Goal: Check status: Check status

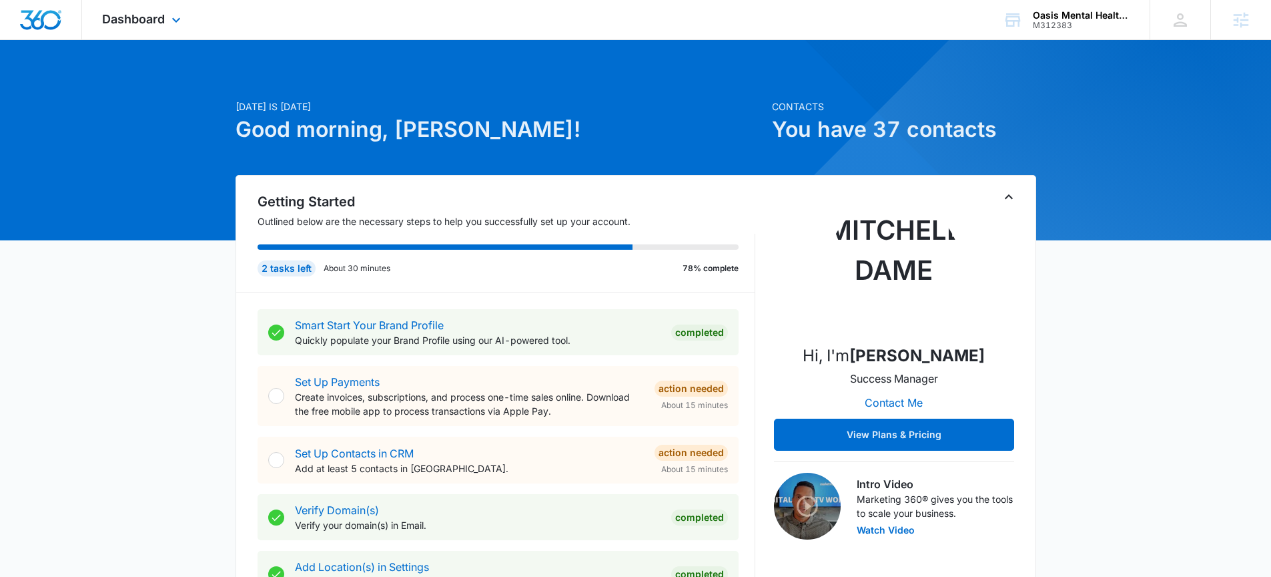
click at [134, 9] on div "Dashboard Apps Reputation Forms CRM Email Social POS Content Ads Intelligence F…" at bounding box center [143, 19] width 122 height 39
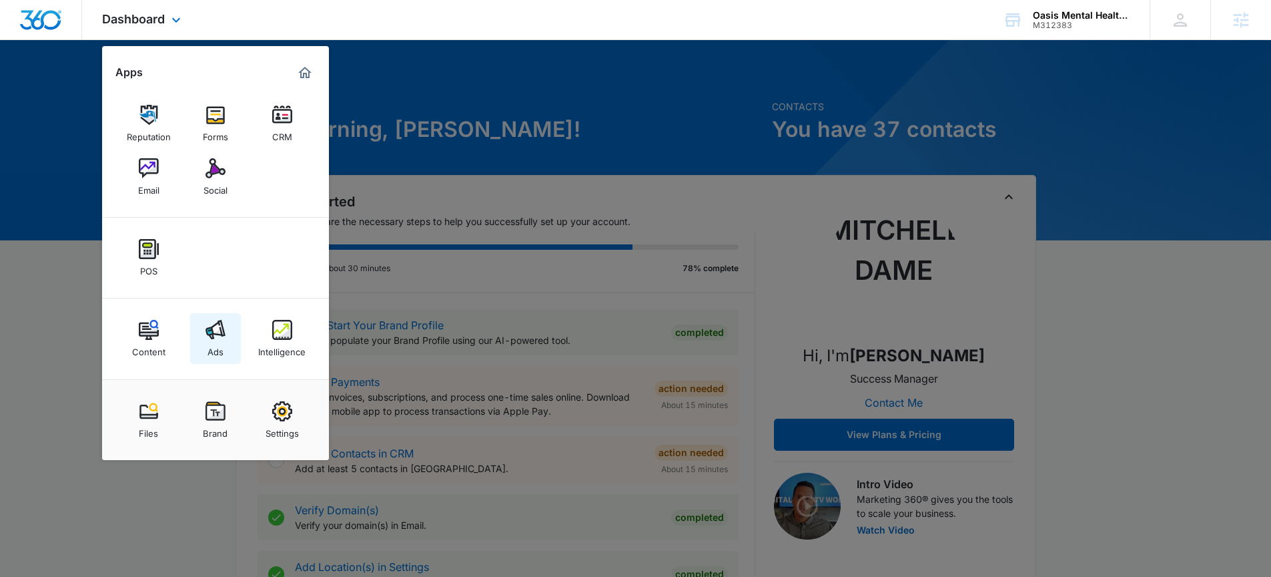
click at [222, 338] on img at bounding box center [216, 330] width 20 height 20
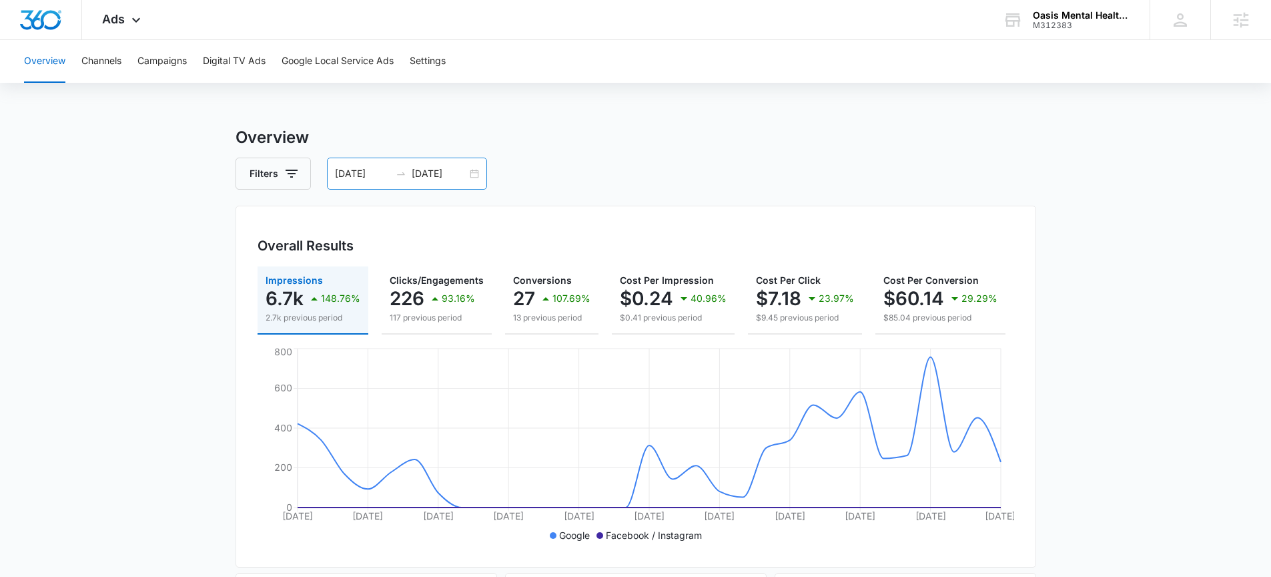
click at [475, 173] on div "[DATE] [DATE]" at bounding box center [407, 173] width 160 height 32
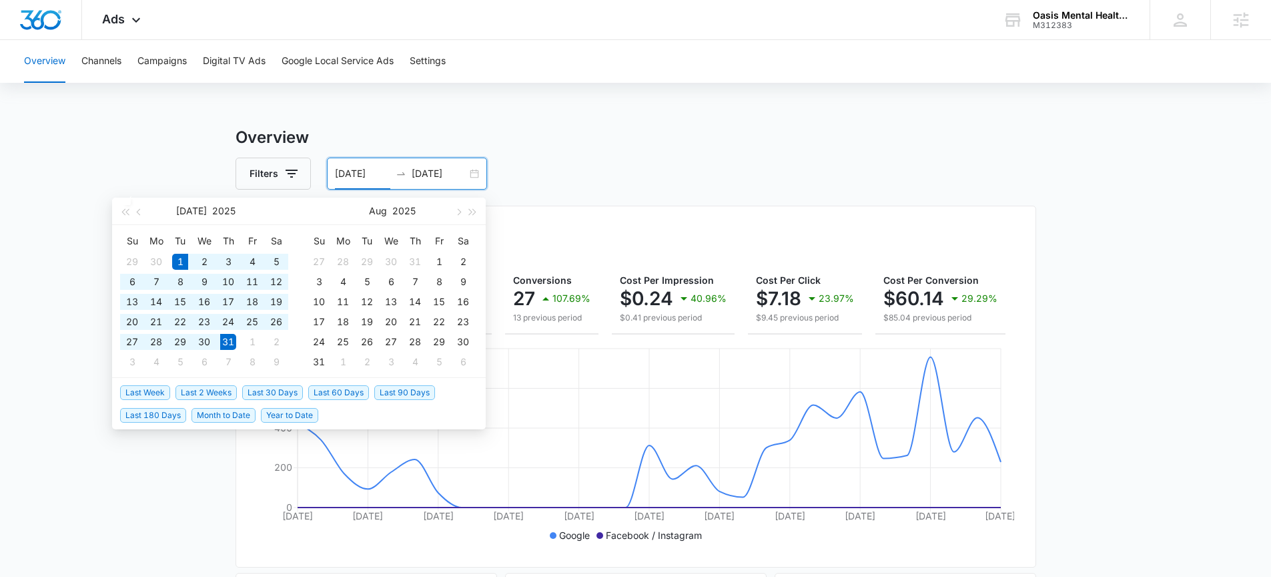
click at [258, 394] on span "Last 30 Days" at bounding box center [272, 392] width 61 height 15
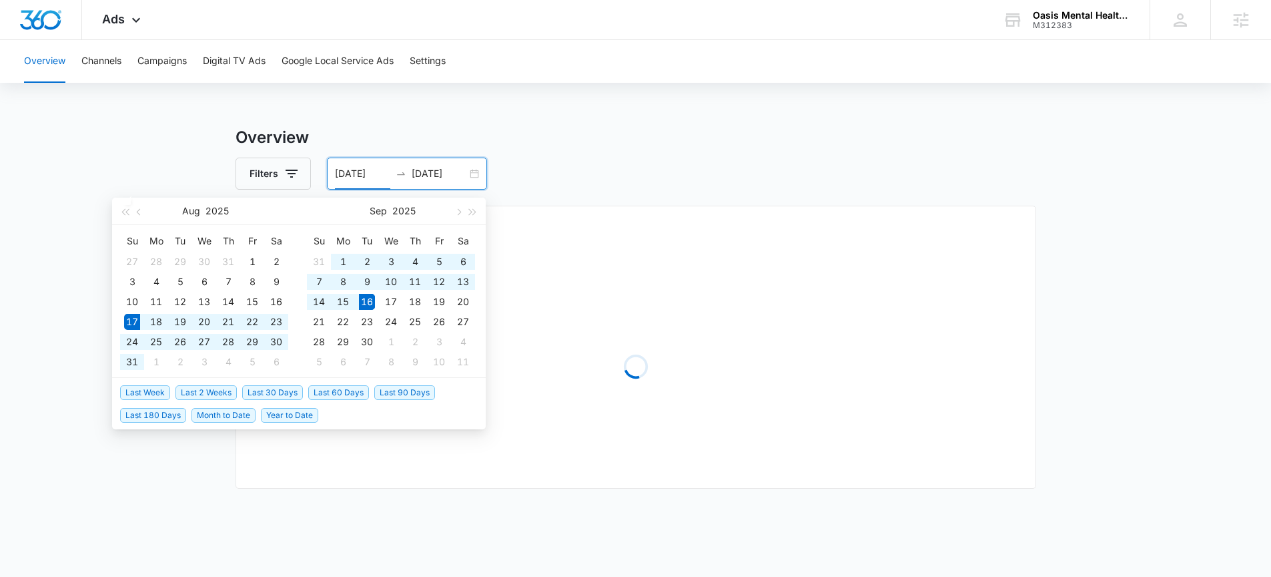
type input "[DATE]"
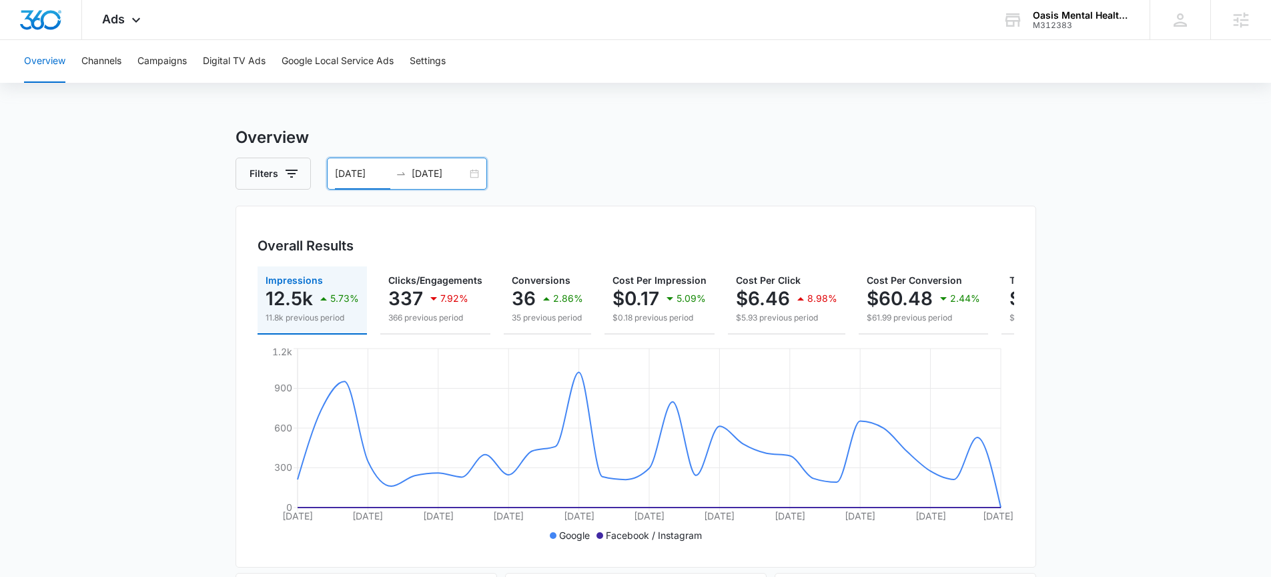
scroll to position [24, 0]
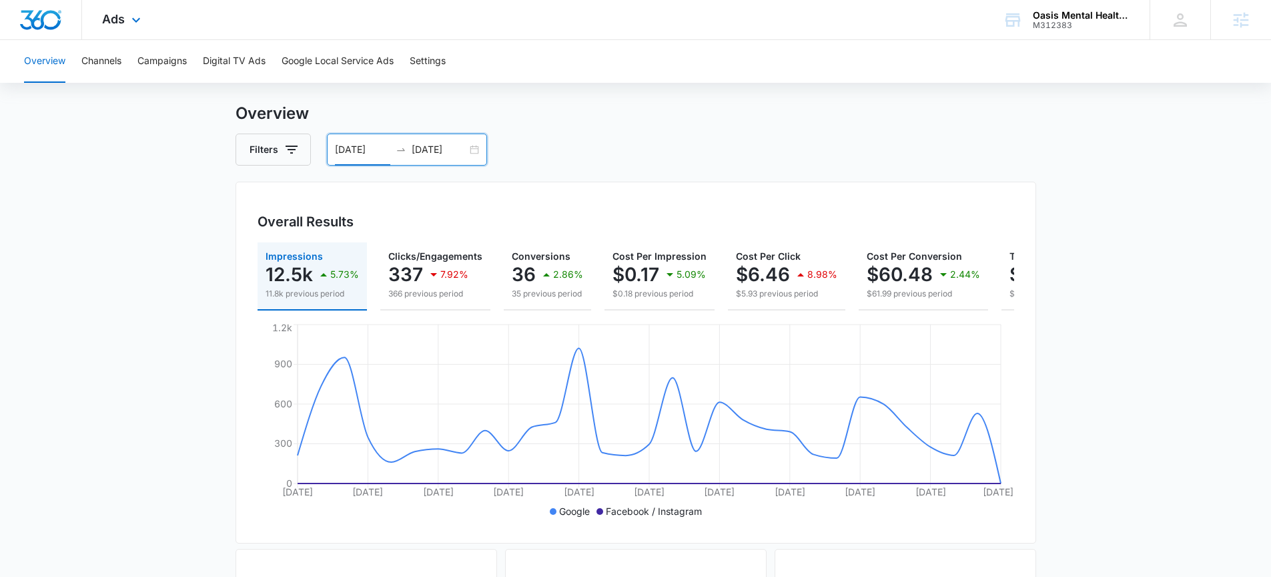
click at [117, 39] on div "Ads Apps Reputation Forms CRM Email Social POS Content Ads Intelligence Files B…" at bounding box center [123, 19] width 82 height 39
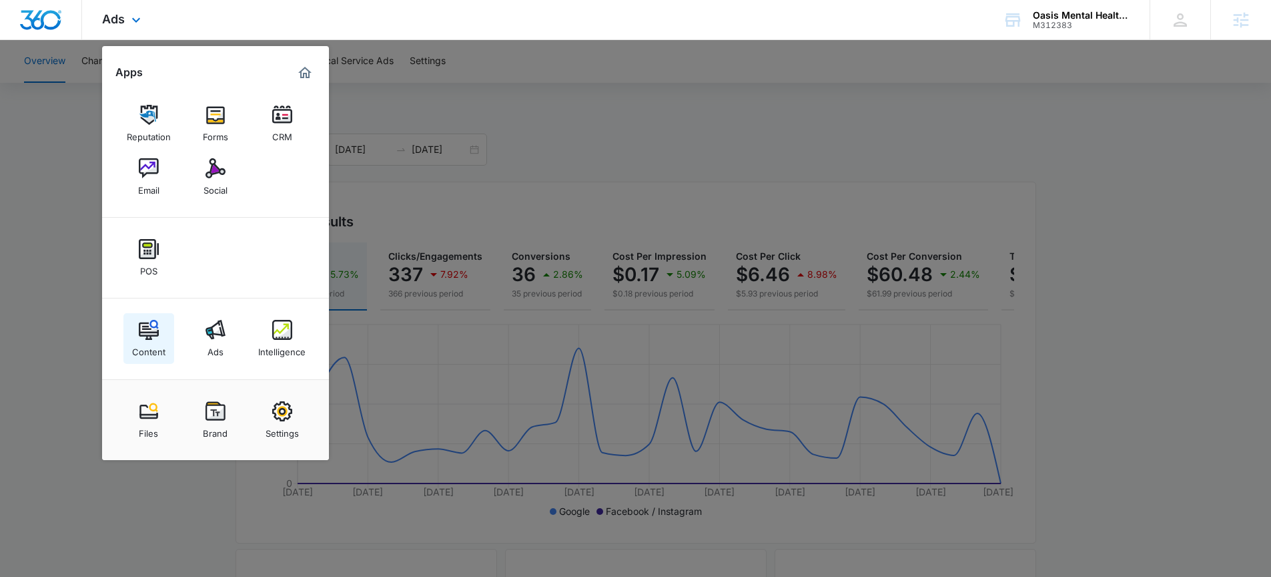
click at [147, 334] on img at bounding box center [149, 330] width 20 height 20
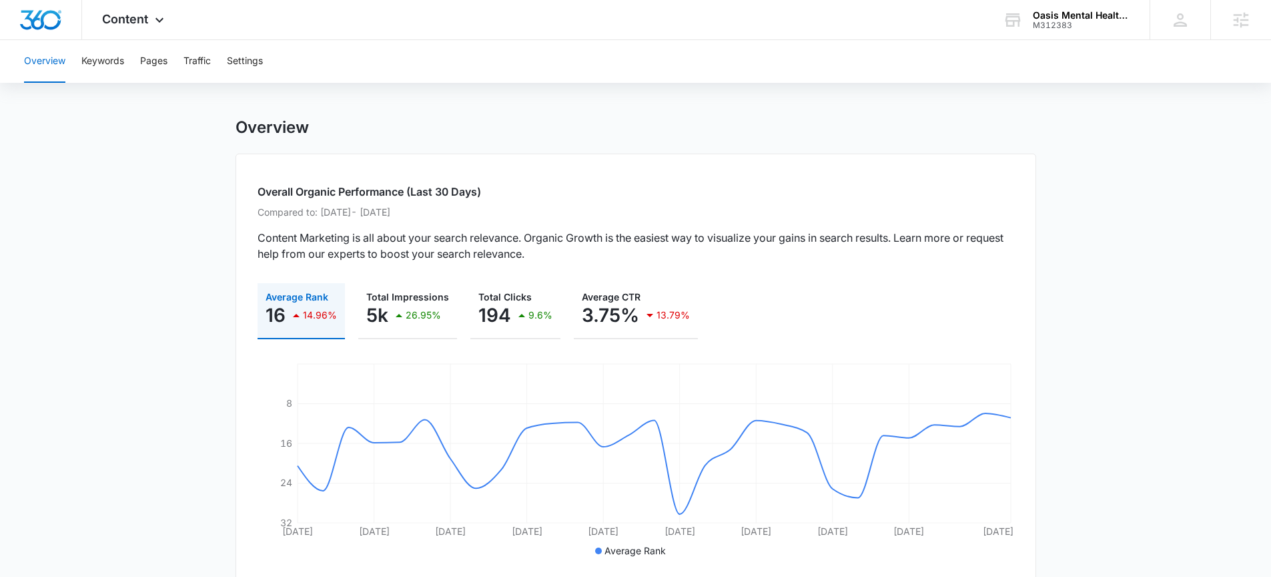
scroll to position [100, 0]
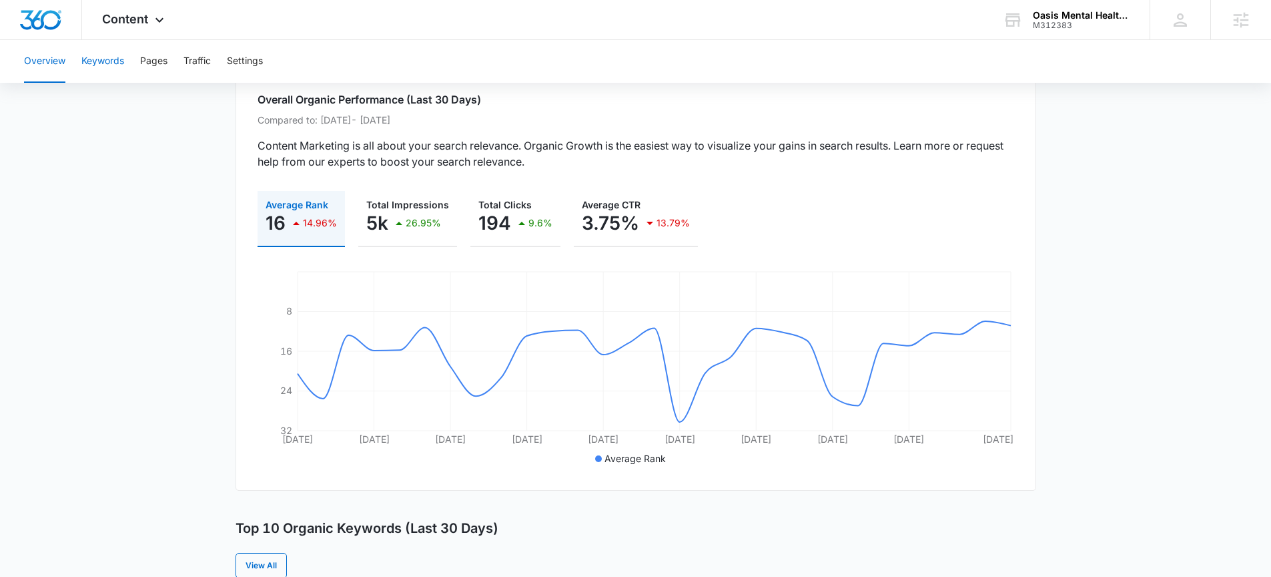
click at [89, 61] on button "Keywords" at bounding box center [102, 61] width 43 height 43
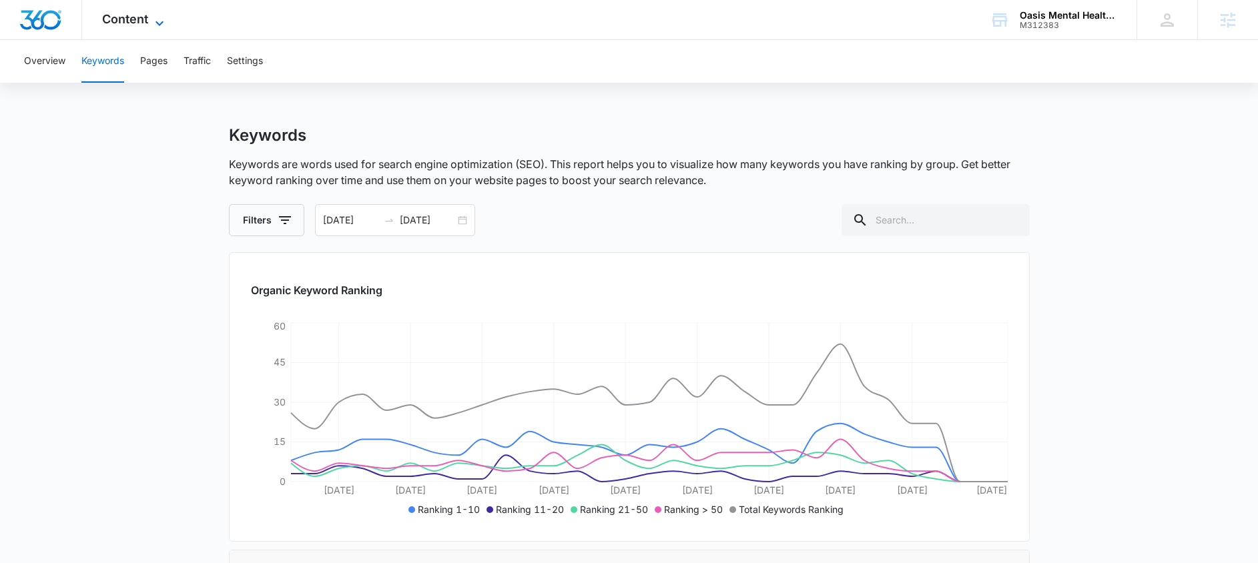
click at [126, 21] on span "Content" at bounding box center [125, 19] width 46 height 14
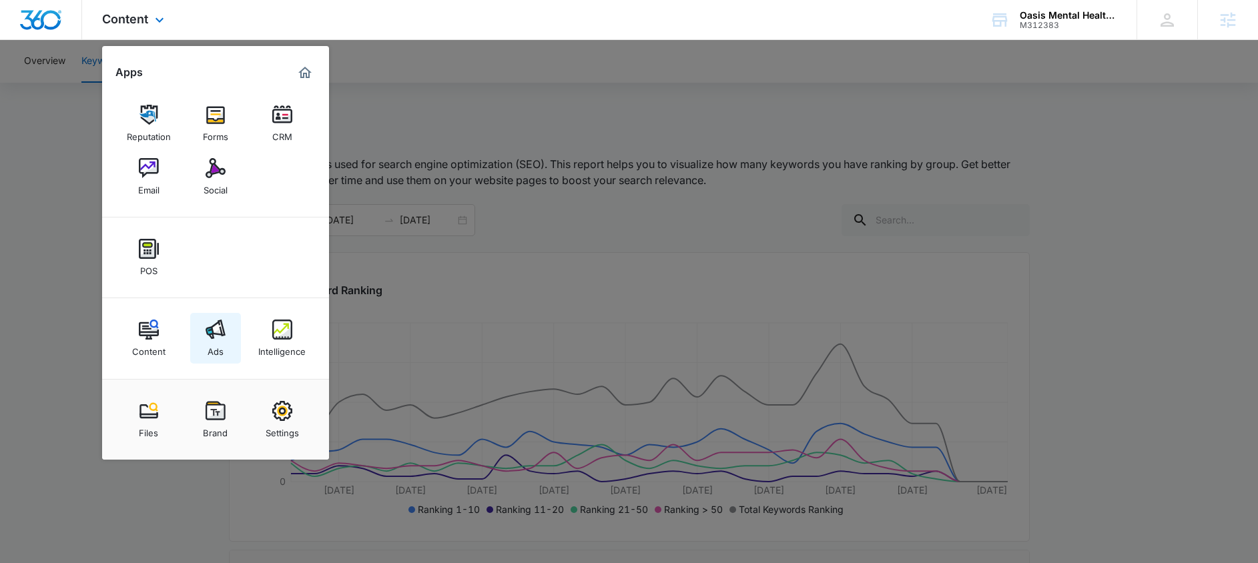
click at [213, 351] on div "Ads" at bounding box center [216, 348] width 16 height 17
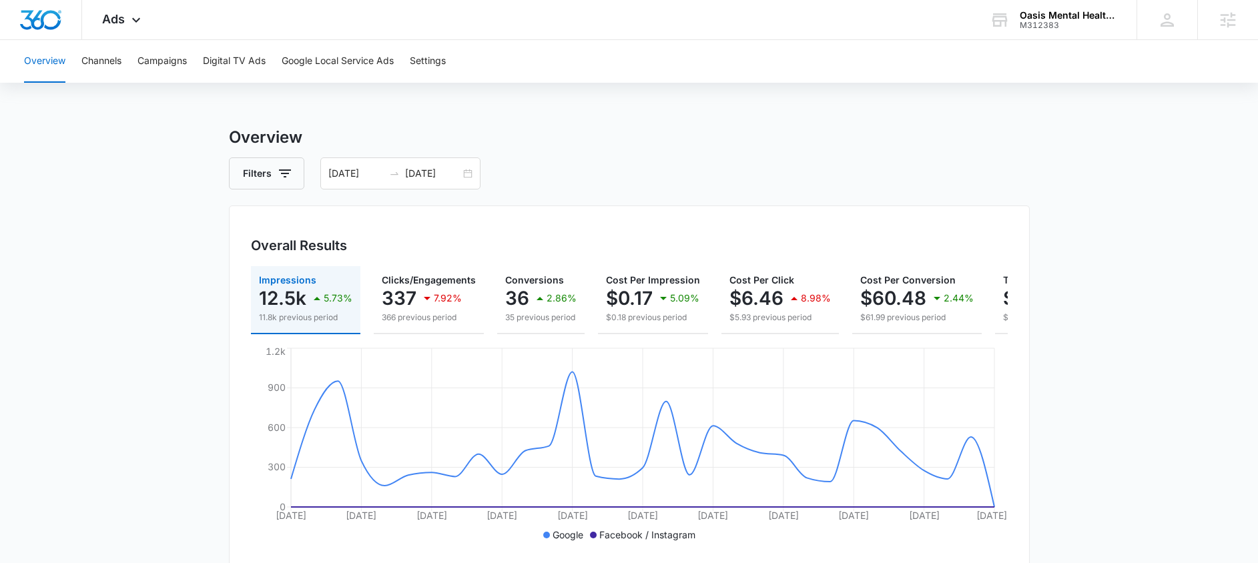
click at [496, 146] on h3 "Overview" at bounding box center [629, 137] width 801 height 24
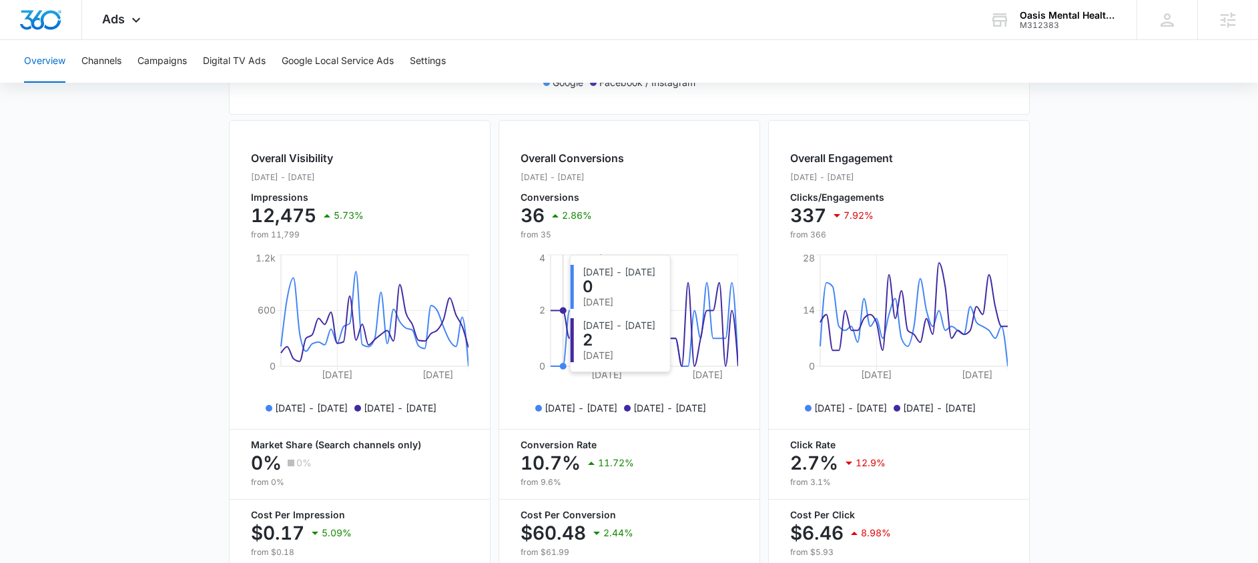
scroll to position [469, 0]
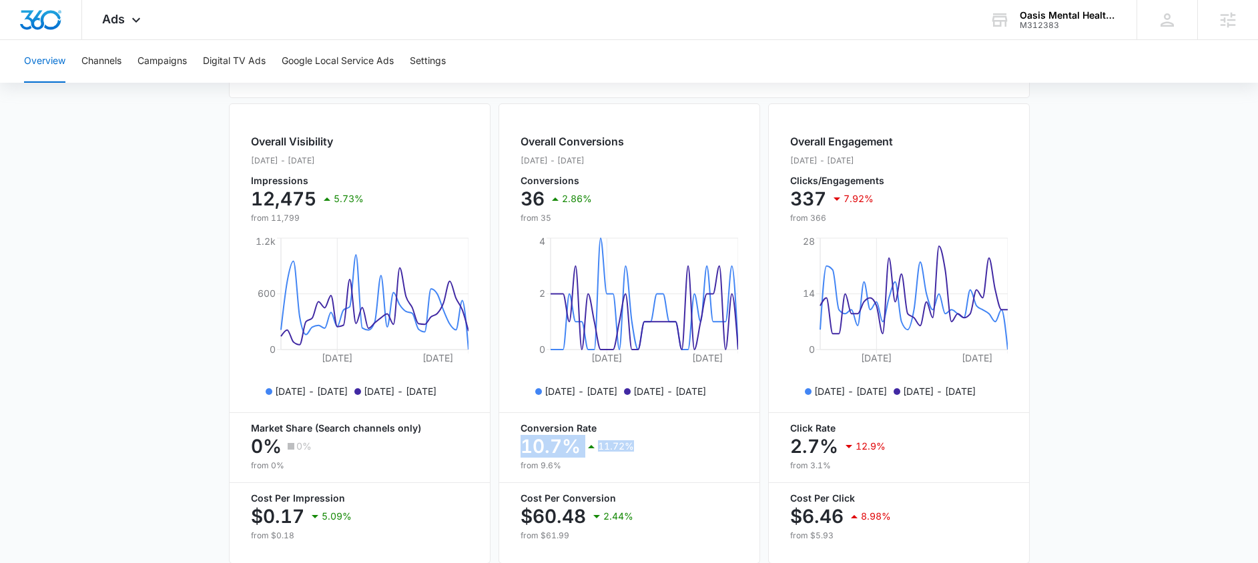
drag, startPoint x: 512, startPoint y: 449, endPoint x: 636, endPoint y: 456, distance: 123.7
click at [636, 456] on div "Overall Conversions [DATE] - [DATE] Conversions 36 2.86% from 35 [DATE] [DATE] …" at bounding box center [629, 333] width 262 height 460
drag, startPoint x: 781, startPoint y: 451, endPoint x: 916, endPoint y: 452, distance: 135.5
click at [916, 452] on div "Overall Engagement [DATE] - [DATE] Clicks/Engagements 337 7.92% from 366 [DATE]…" at bounding box center [899, 333] width 262 height 460
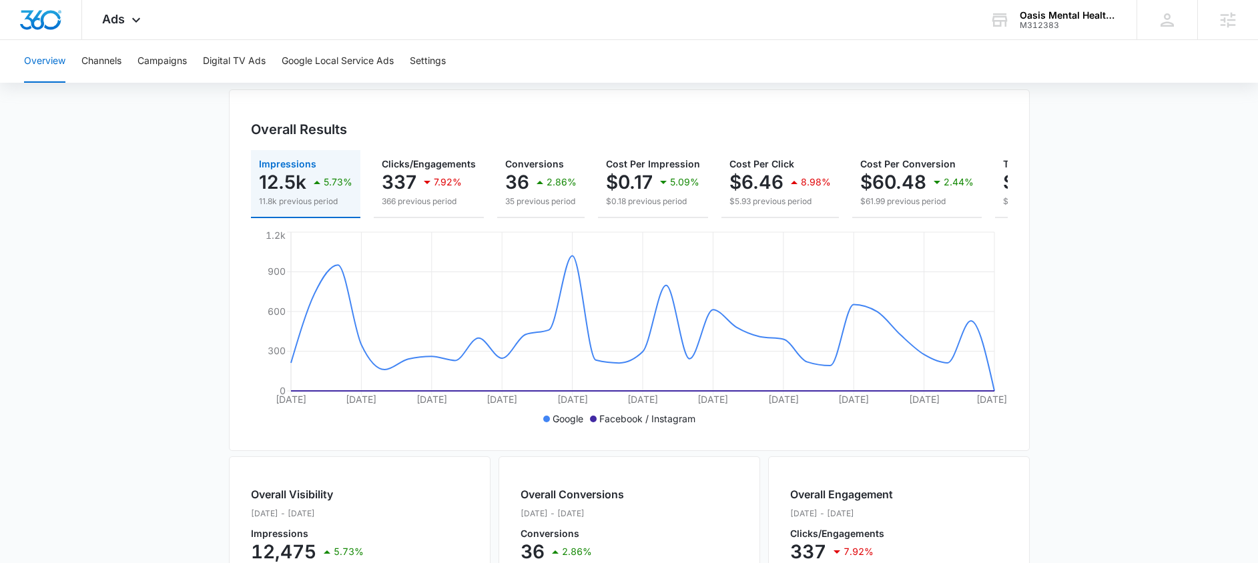
scroll to position [115, 0]
drag, startPoint x: 376, startPoint y: 174, endPoint x: 392, endPoint y: 180, distance: 17.7
click at [384, 178] on button "Clicks/Engagements 337 7.92% 366 previous period" at bounding box center [429, 185] width 110 height 68
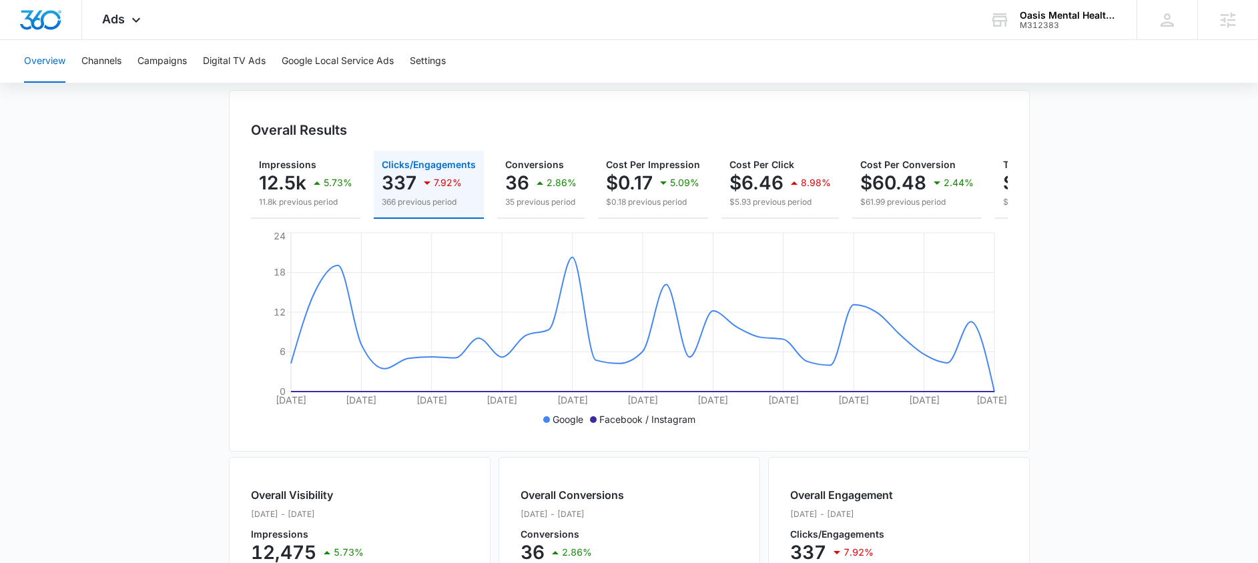
click at [446, 184] on div "337 7.92%" at bounding box center [429, 182] width 94 height 27
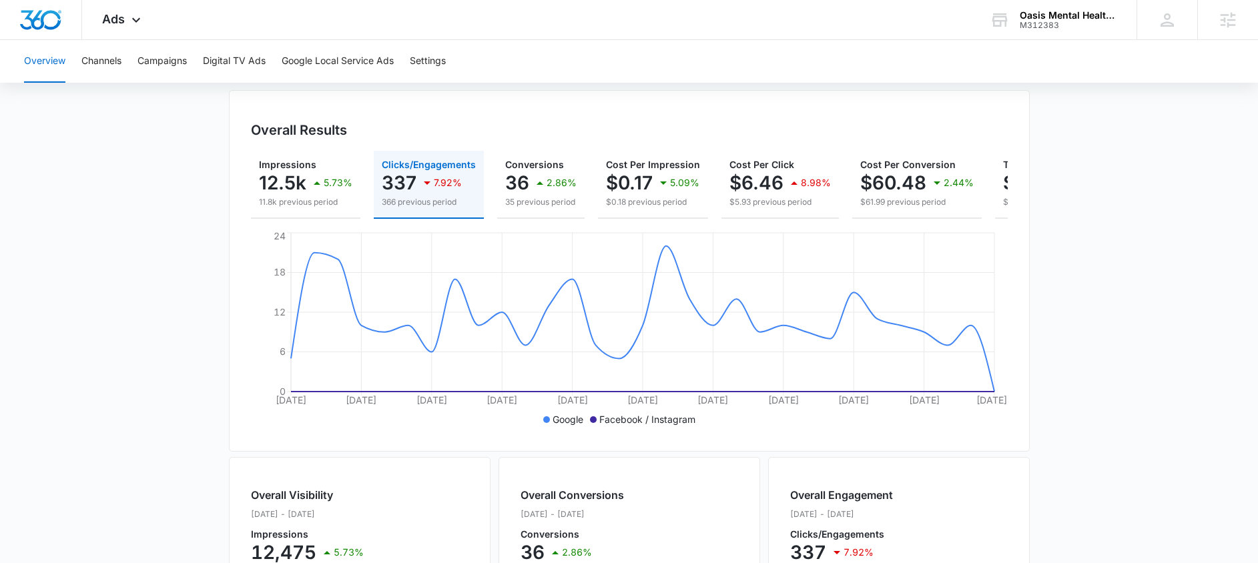
drag, startPoint x: 458, startPoint y: 184, endPoint x: 462, endPoint y: 151, distance: 33.5
click at [462, 147] on div "Overall Results Impressions 12.5k 5.73% 11.8k previous period Clicks/Engagement…" at bounding box center [629, 271] width 801 height 362
click at [547, 186] on p "2.86%" at bounding box center [562, 182] width 30 height 9
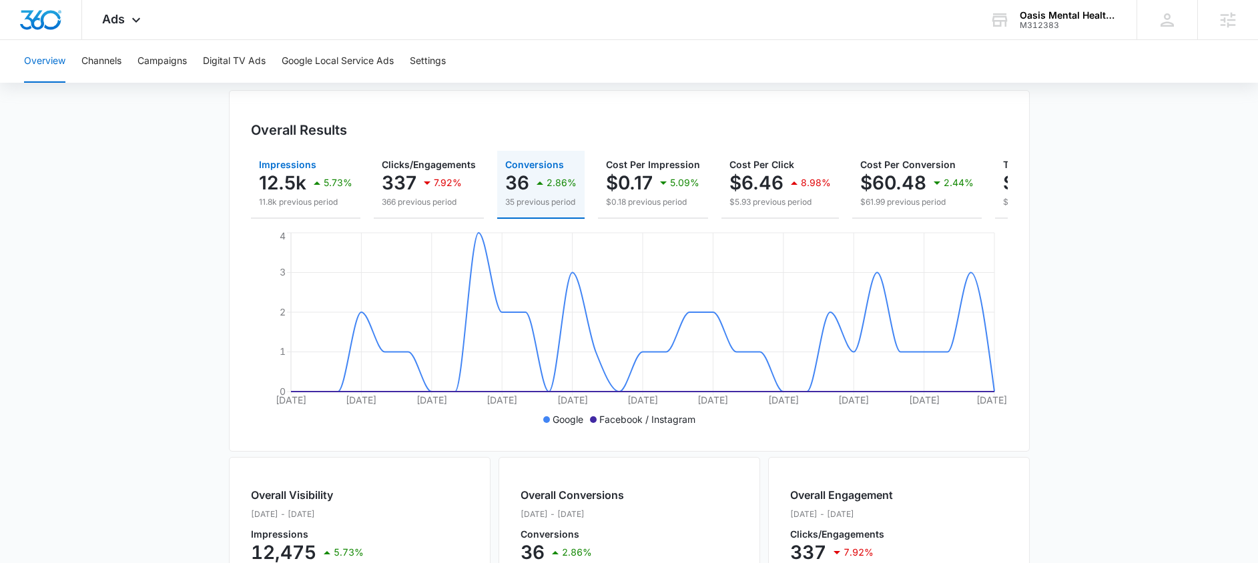
click at [283, 190] on p "12.5k" at bounding box center [282, 182] width 47 height 21
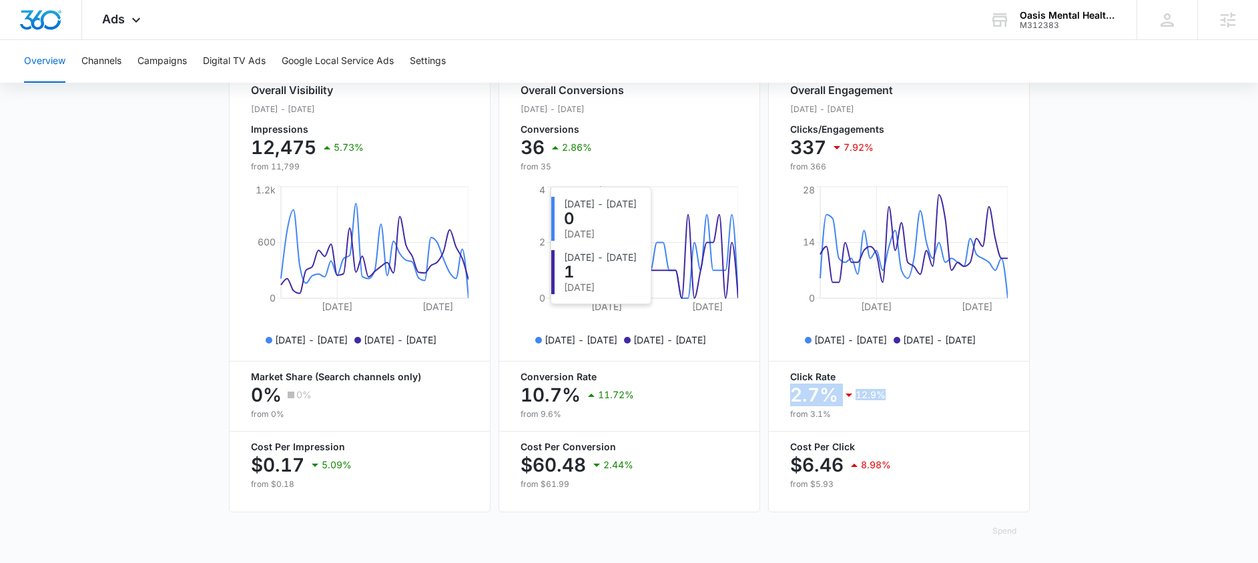
scroll to position [531, 0]
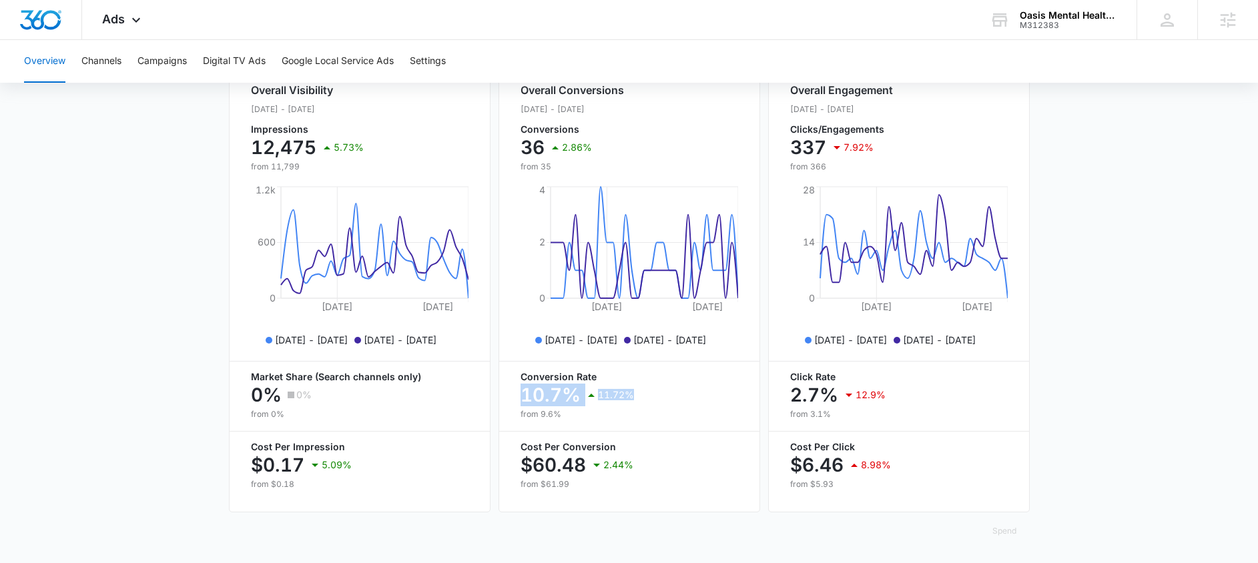
drag, startPoint x: 524, startPoint y: 392, endPoint x: 637, endPoint y: 400, distance: 112.3
click at [637, 400] on div "10.7% 11.72%" at bounding box center [629, 395] width 218 height 27
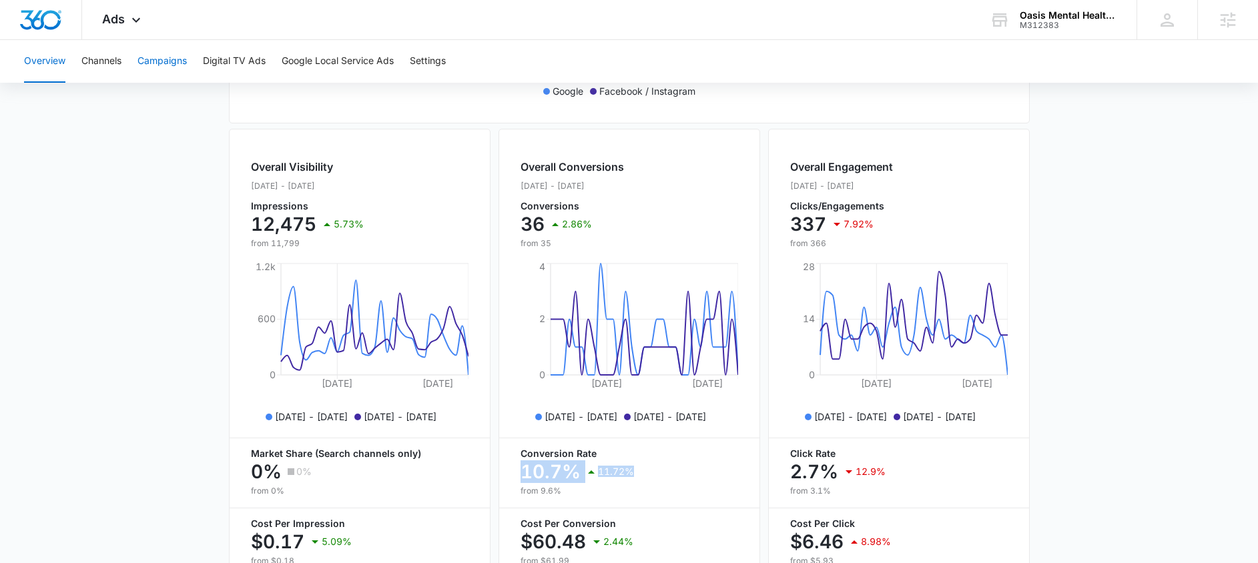
scroll to position [282, 0]
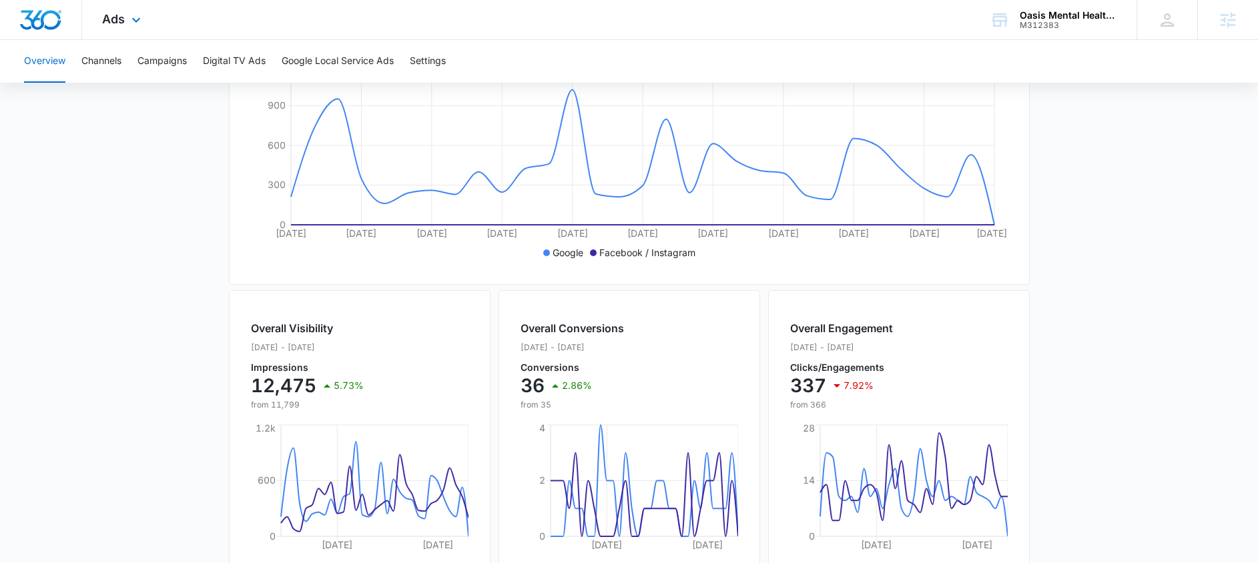
click at [117, 28] on div "Ads Apps Reputation Forms CRM Email Social POS Content Ads Intelligence Files B…" at bounding box center [123, 19] width 82 height 39
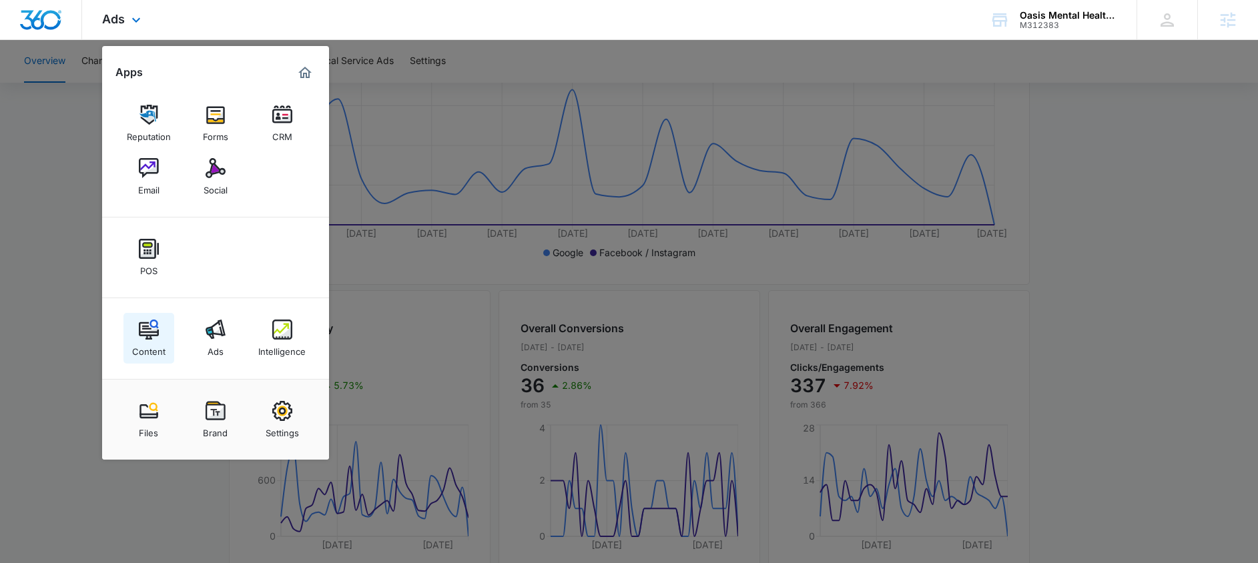
click at [160, 336] on link "Content" at bounding box center [148, 338] width 51 height 51
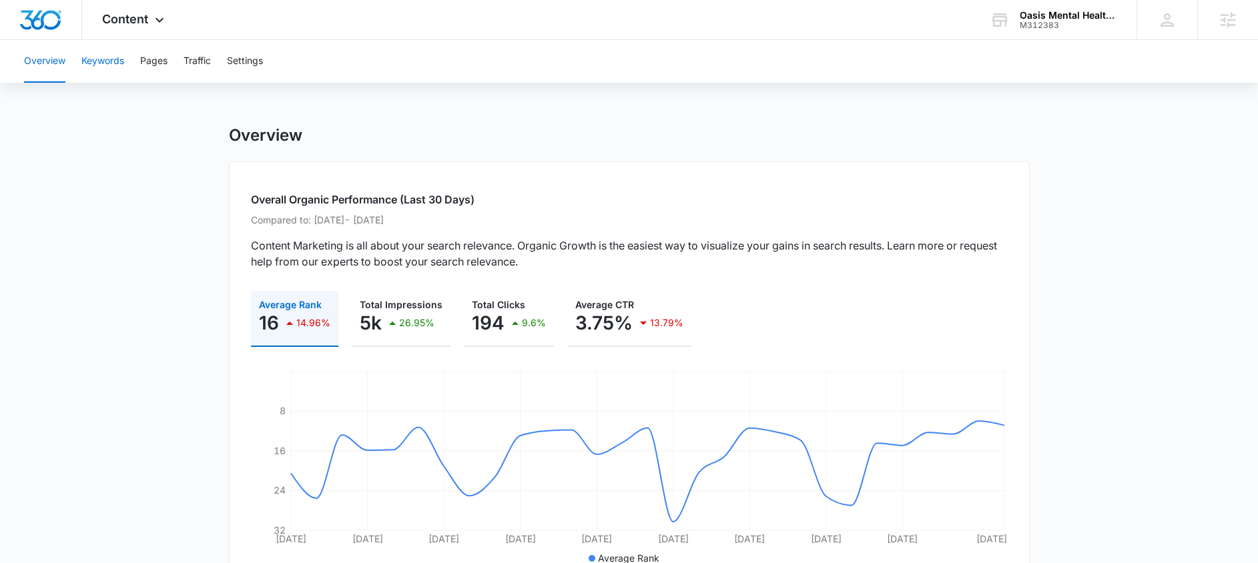
click at [111, 65] on button "Keywords" at bounding box center [102, 61] width 43 height 43
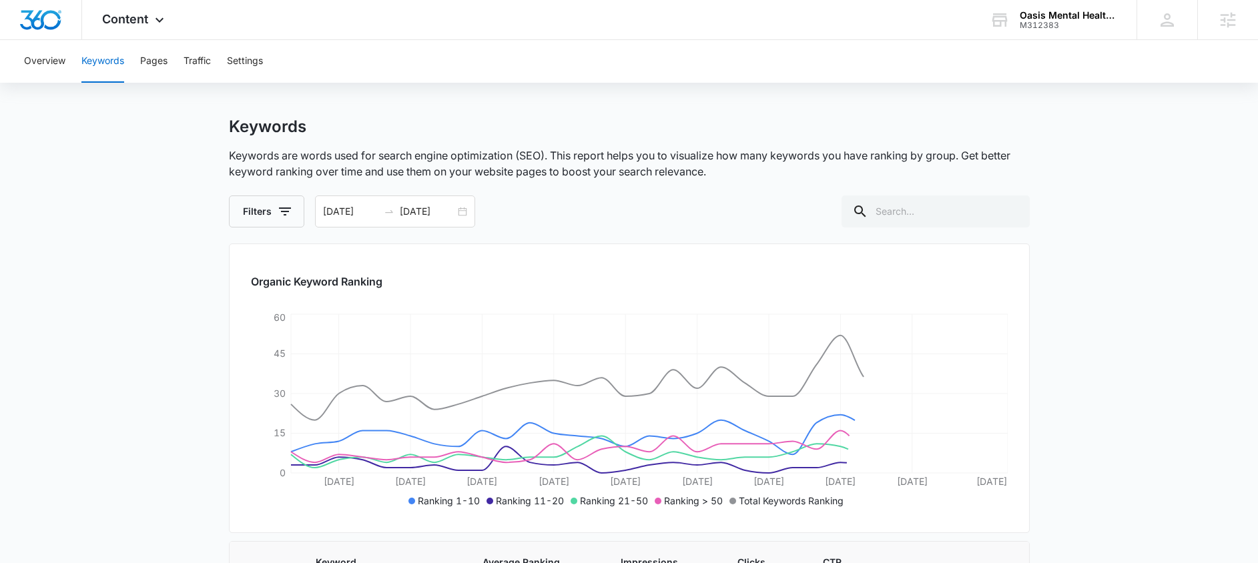
scroll to position [20, 0]
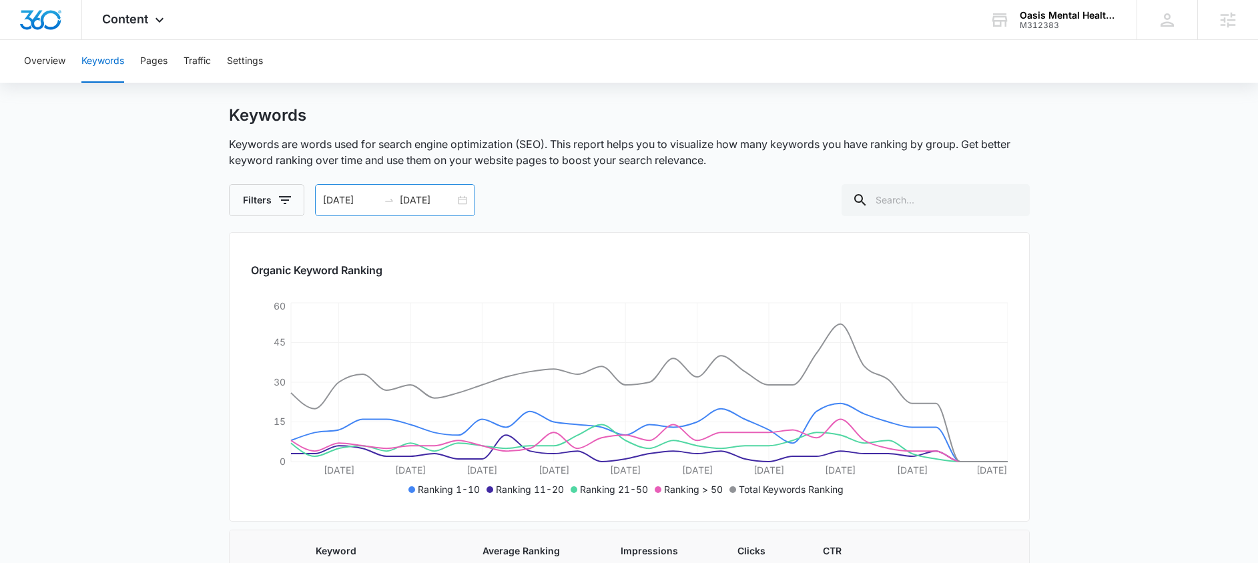
click at [454, 200] on div "[DATE] [DATE]" at bounding box center [395, 200] width 160 height 32
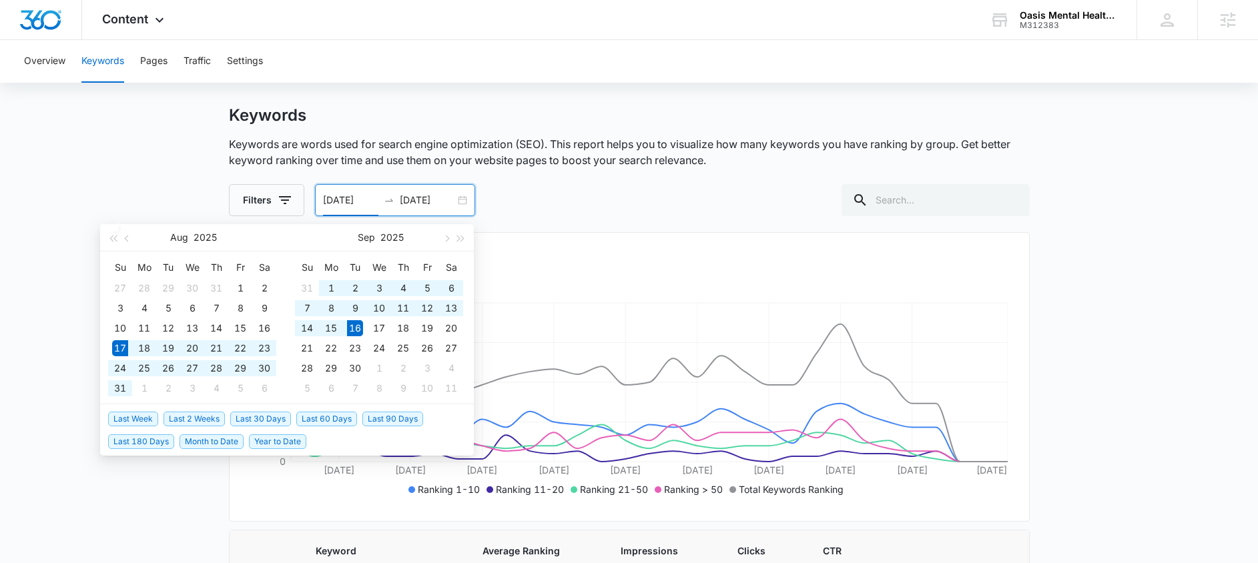
click at [460, 202] on div "[DATE] [DATE]" at bounding box center [395, 200] width 160 height 32
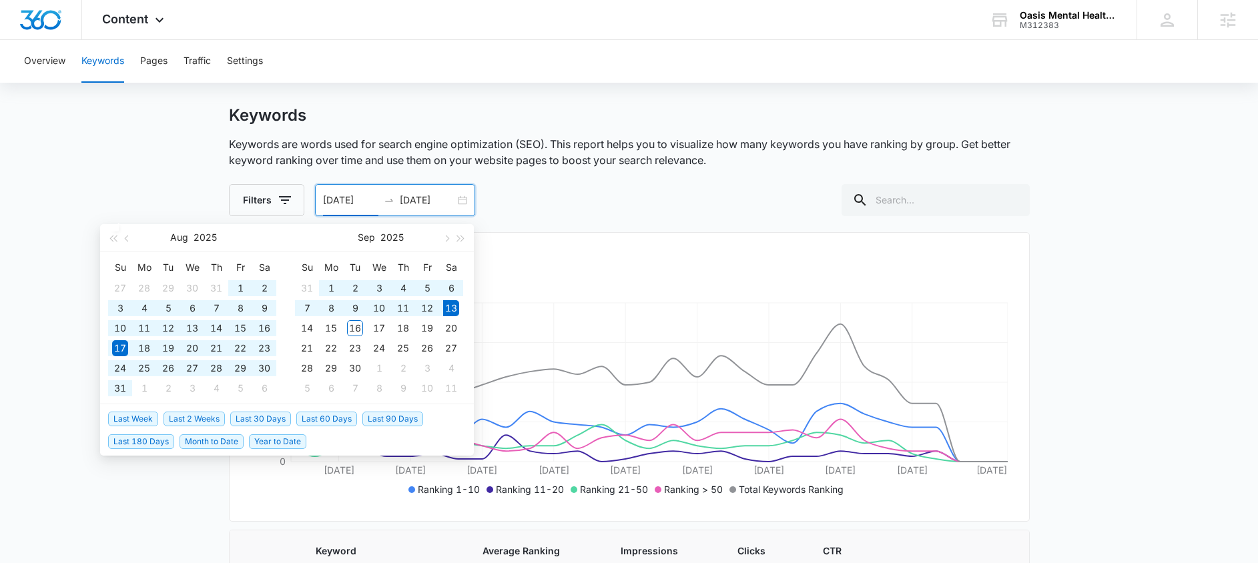
click at [146, 447] on span "Last 180 Days" at bounding box center [141, 441] width 66 height 15
type input "[DATE]"
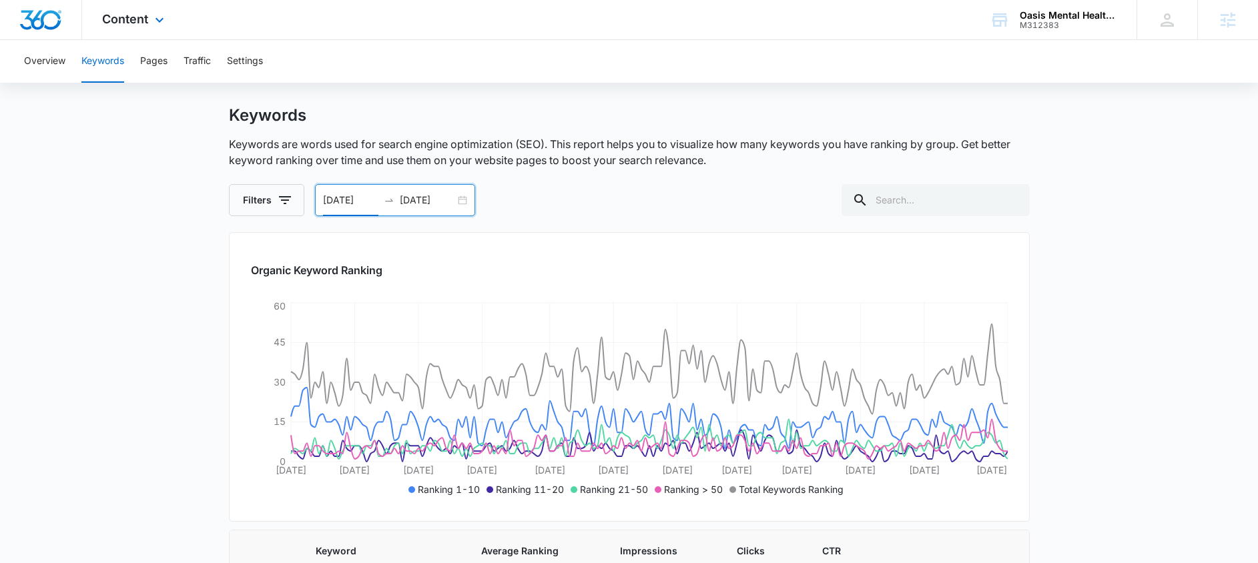
click at [149, 19] on div "Content Apps Reputation Forms CRM Email Social POS Content Ads Intelligence Fil…" at bounding box center [134, 19] width 105 height 39
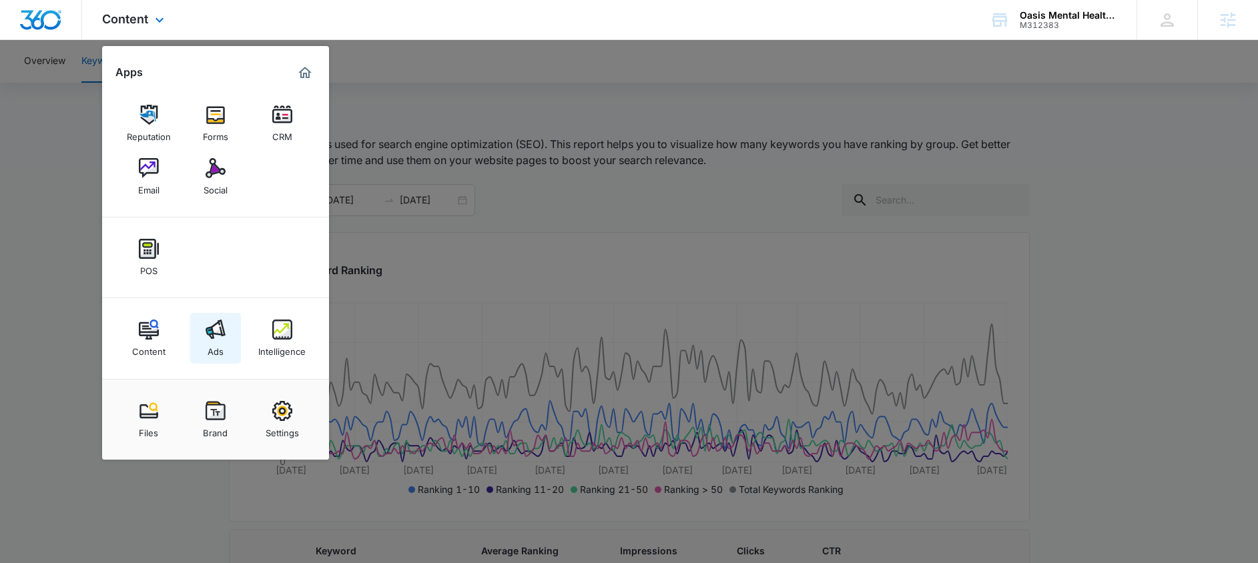
click at [217, 357] on link "Ads" at bounding box center [215, 338] width 51 height 51
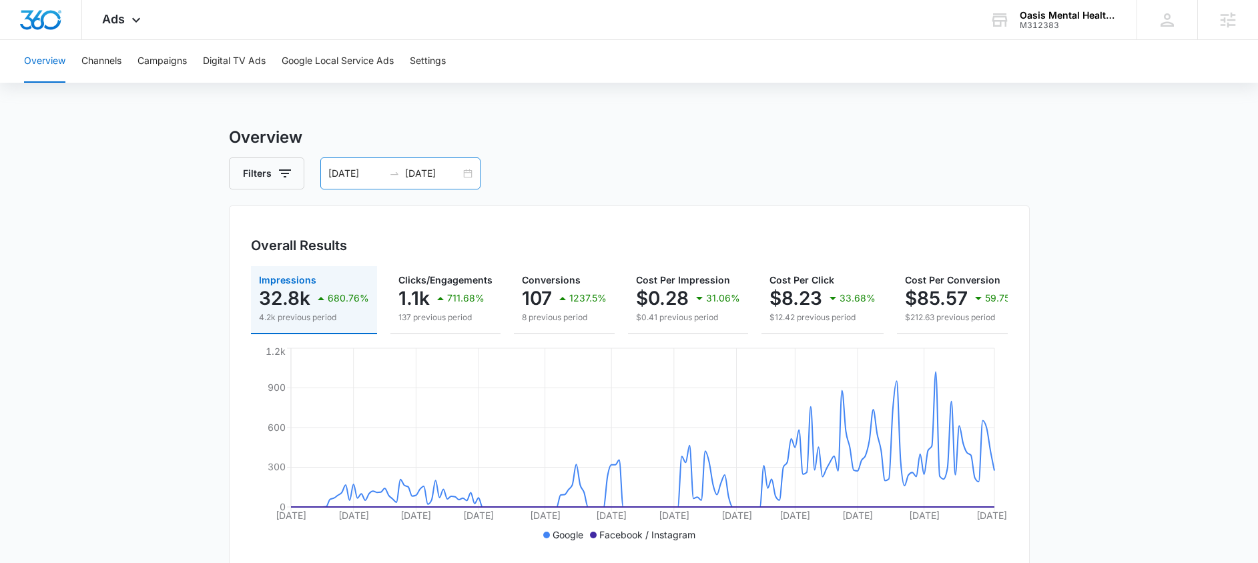
click at [465, 171] on div "[DATE] [DATE]" at bounding box center [400, 173] width 160 height 32
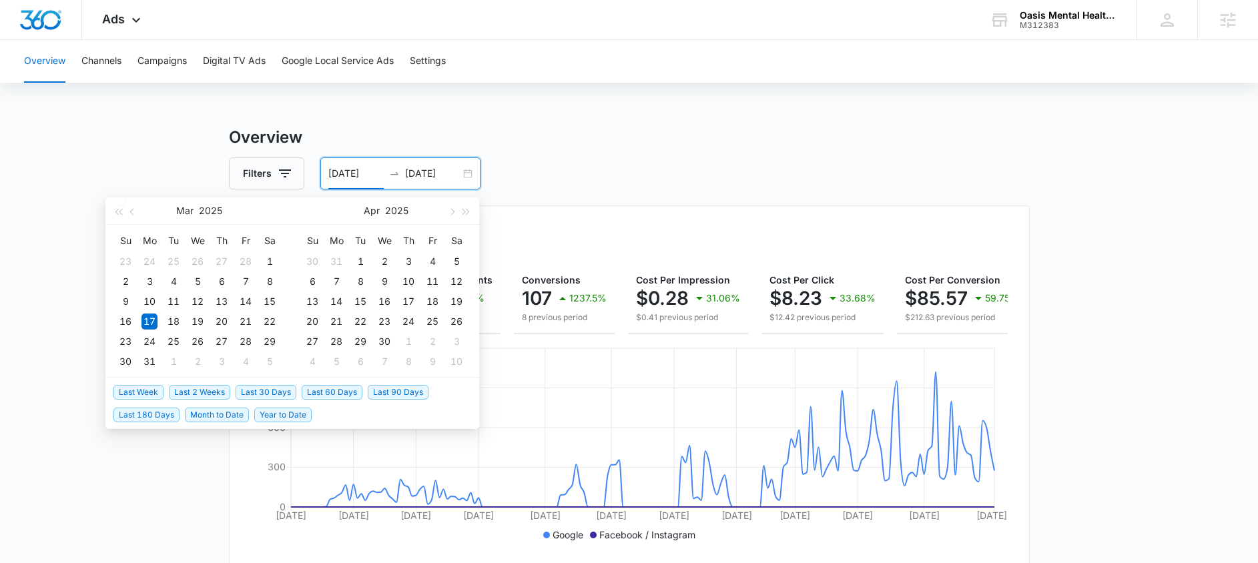
click at [258, 391] on span "Last 30 Days" at bounding box center [266, 392] width 61 height 15
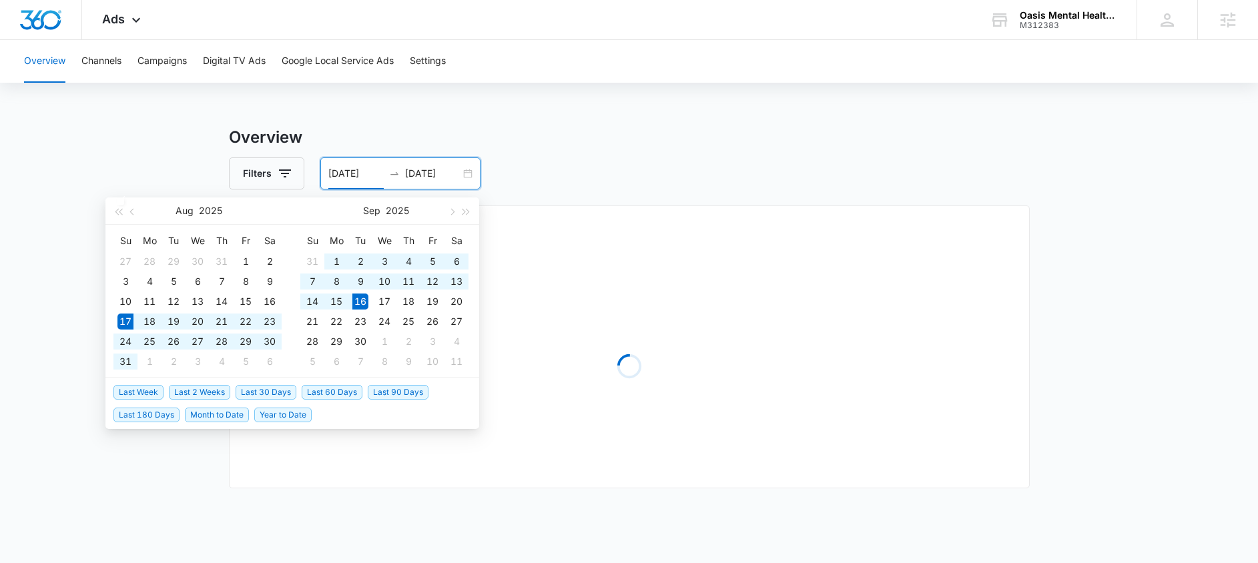
type input "[DATE]"
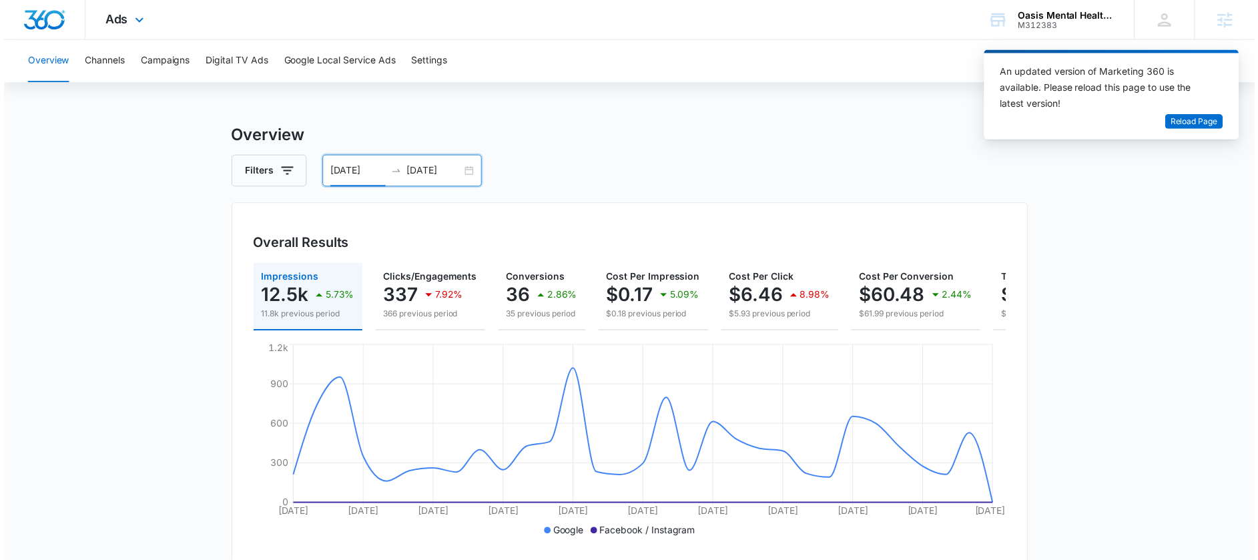
scroll to position [3, 0]
